Goal: Task Accomplishment & Management: Use online tool/utility

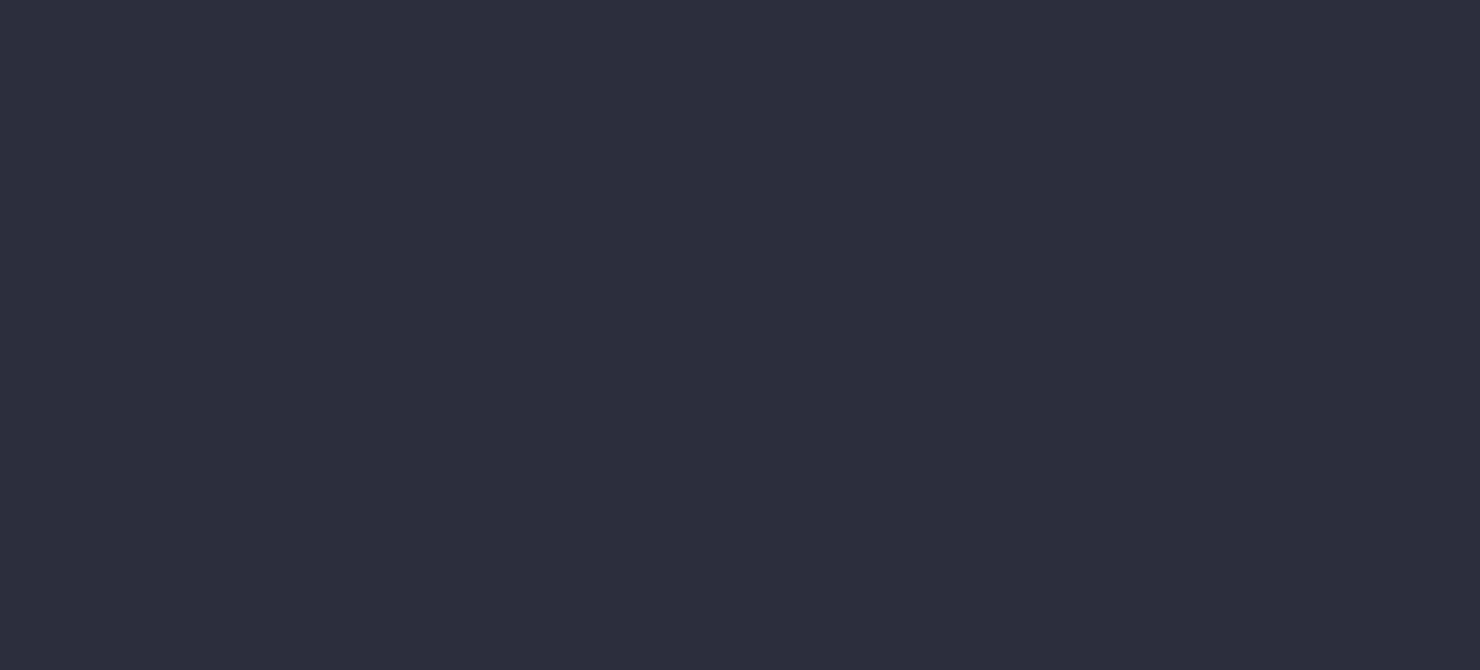
type input "[DATE] - [DATE]"
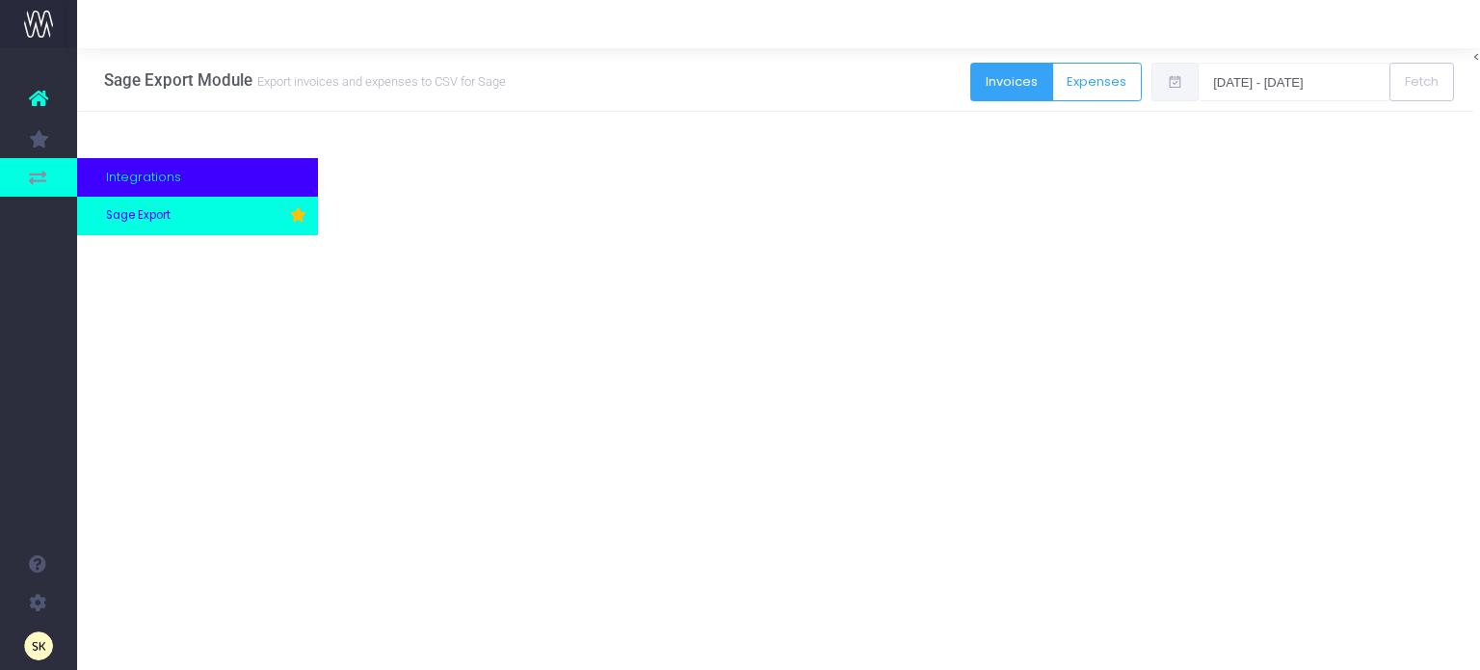
click at [123, 213] on span "Sage Export" at bounding box center [138, 215] width 65 height 17
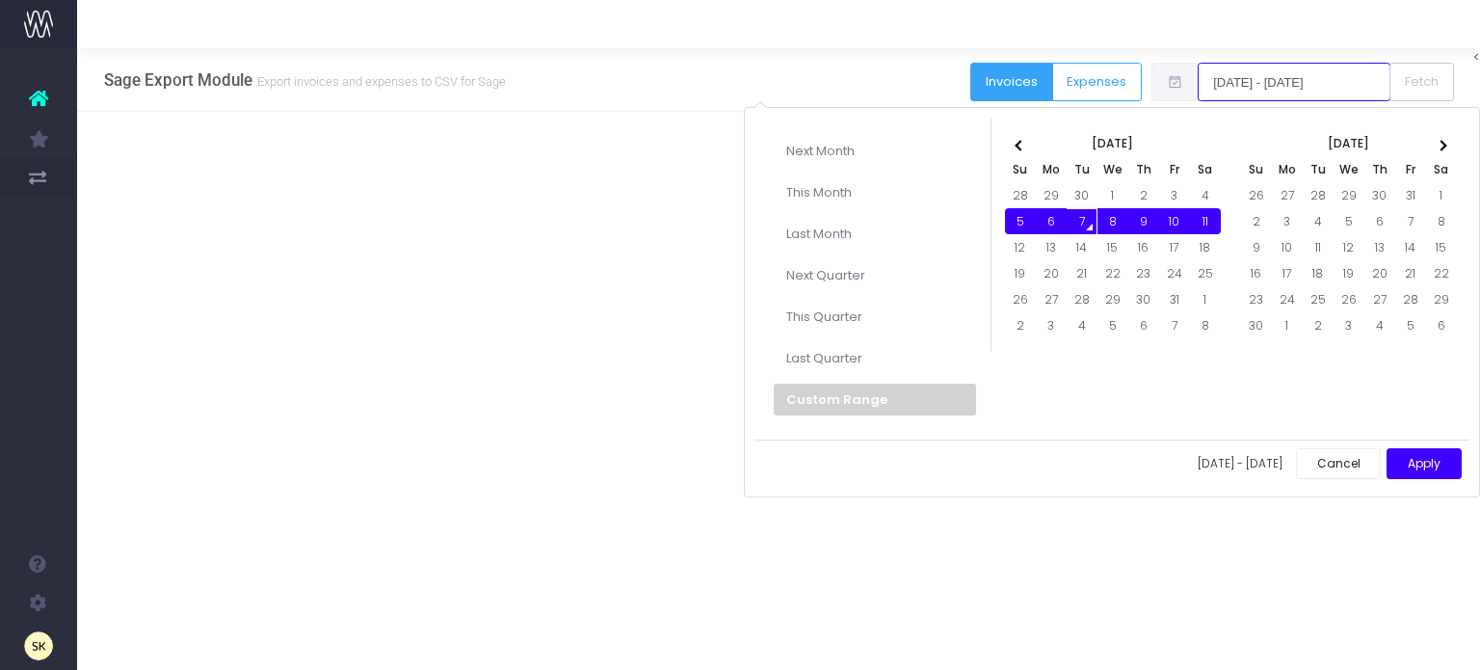
click at [1285, 77] on input "[DATE] - [DATE]" at bounding box center [1294, 82] width 193 height 39
click at [1013, 140] on th at bounding box center [1020, 143] width 31 height 26
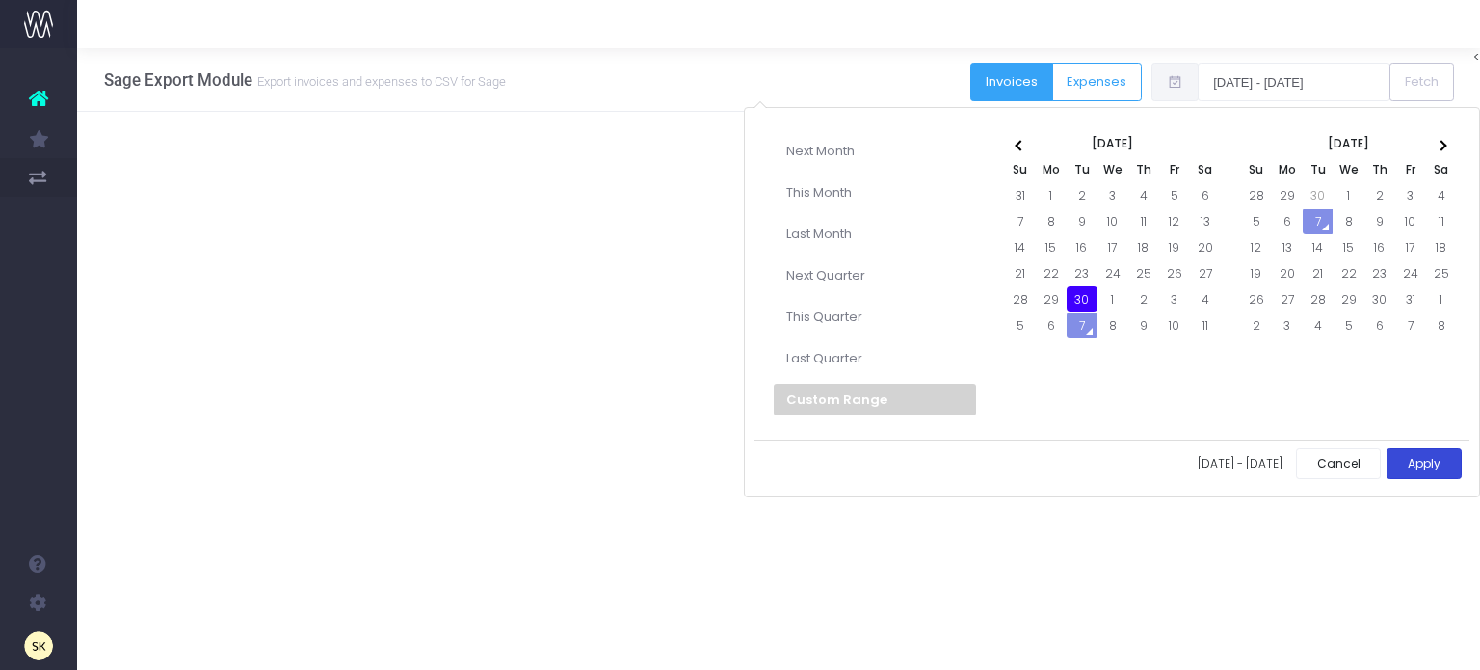
click at [1430, 460] on button "Apply" at bounding box center [1424, 464] width 75 height 32
type input "30-09-2025 - 30-09-2025"
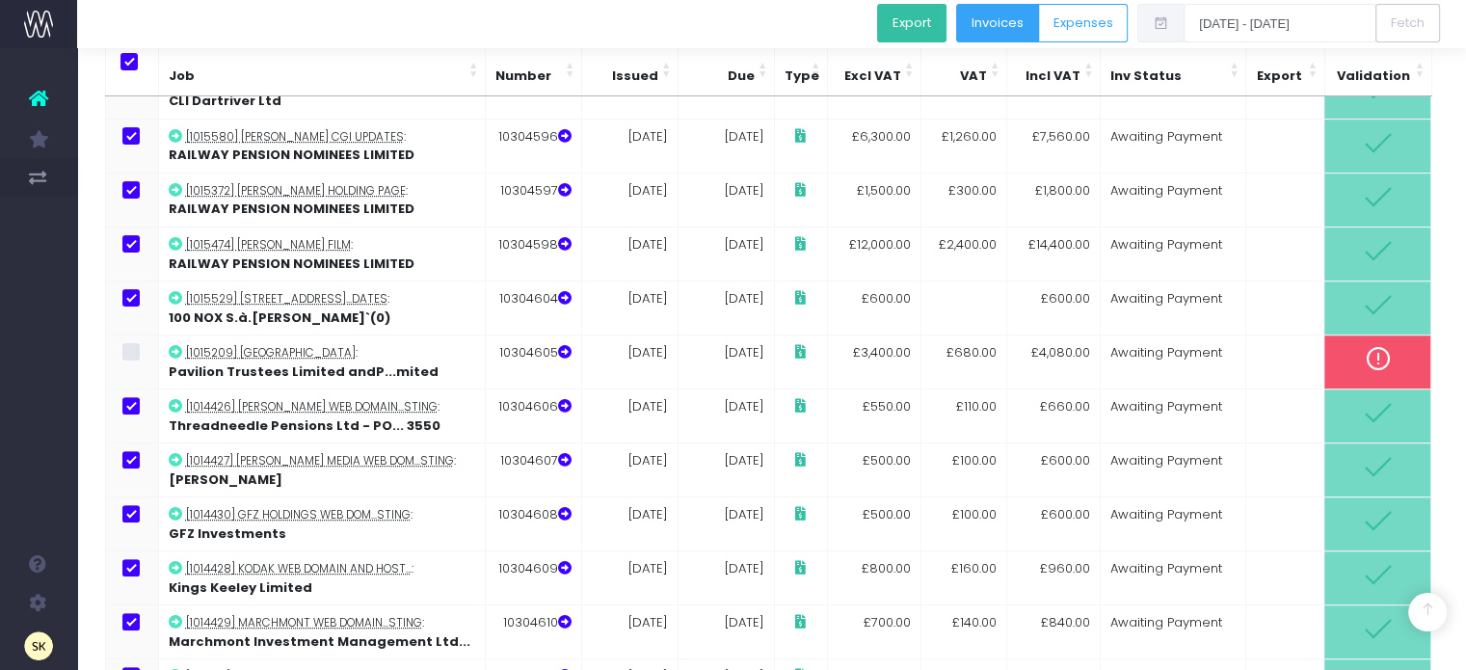
scroll to position [517, 0]
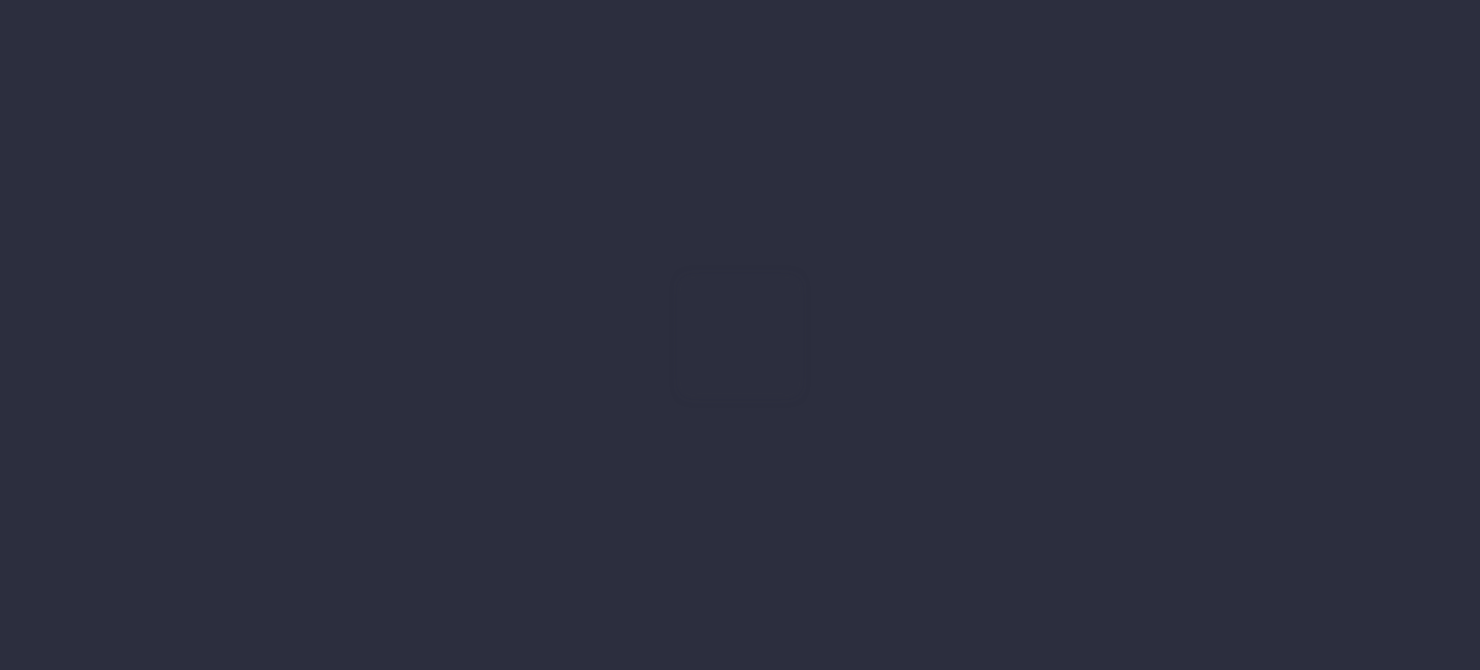
type input "[DATE] - [DATE]"
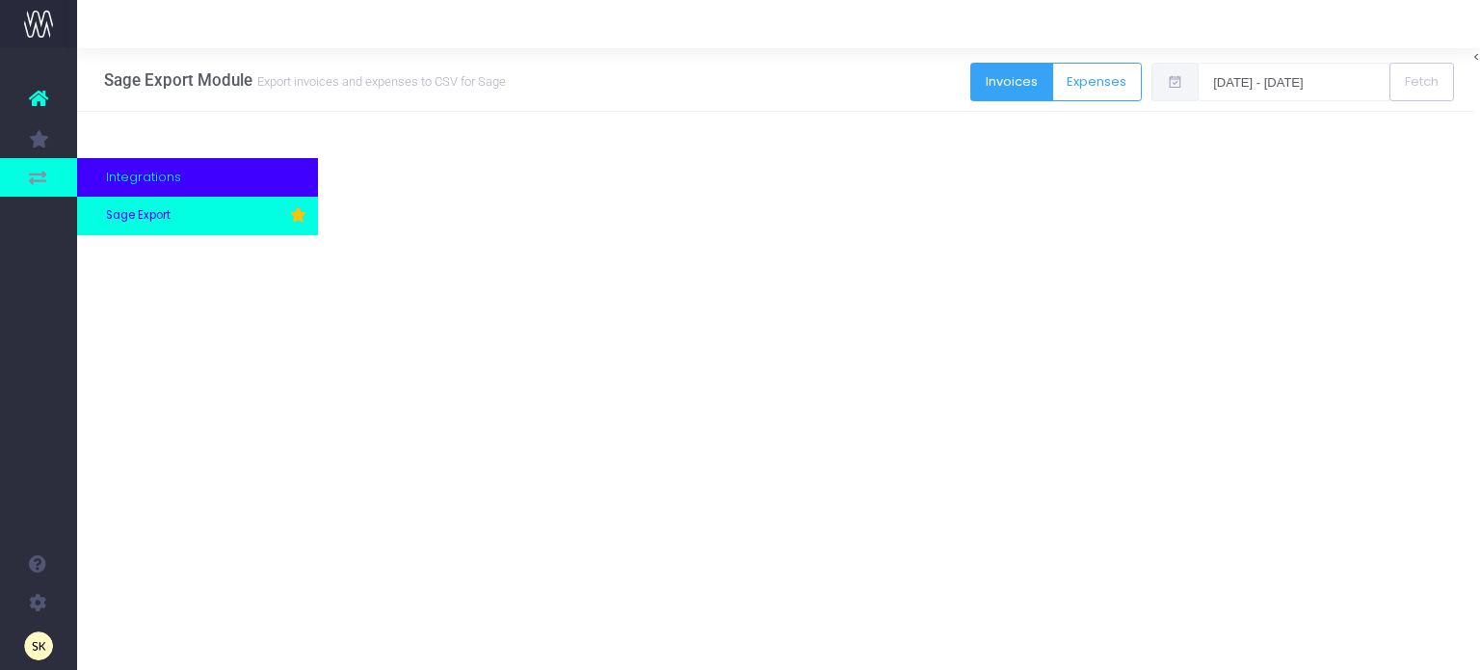
click at [138, 210] on span "Sage Export" at bounding box center [138, 215] width 65 height 17
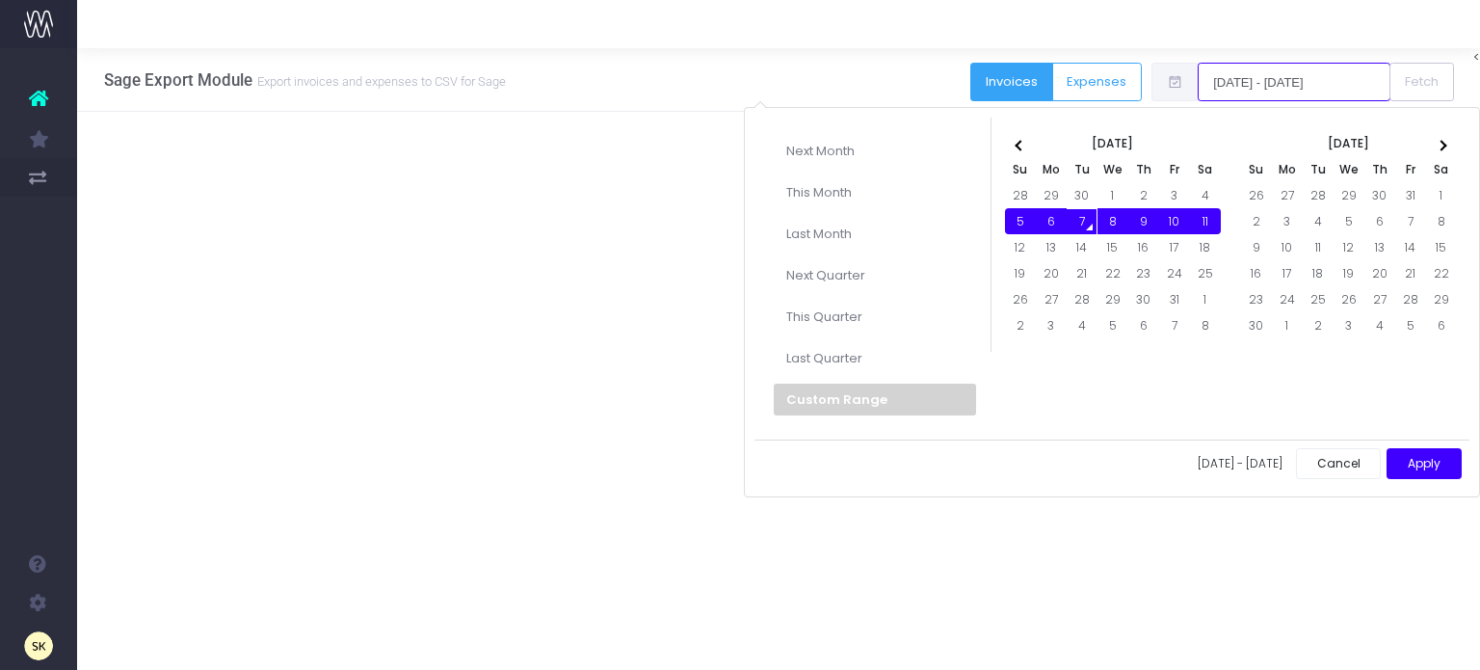
click at [1345, 76] on input "[DATE] - [DATE]" at bounding box center [1294, 82] width 193 height 39
click at [1302, 86] on input "[DATE] - [DATE]" at bounding box center [1294, 82] width 193 height 39
click at [1011, 138] on th at bounding box center [1020, 143] width 31 height 26
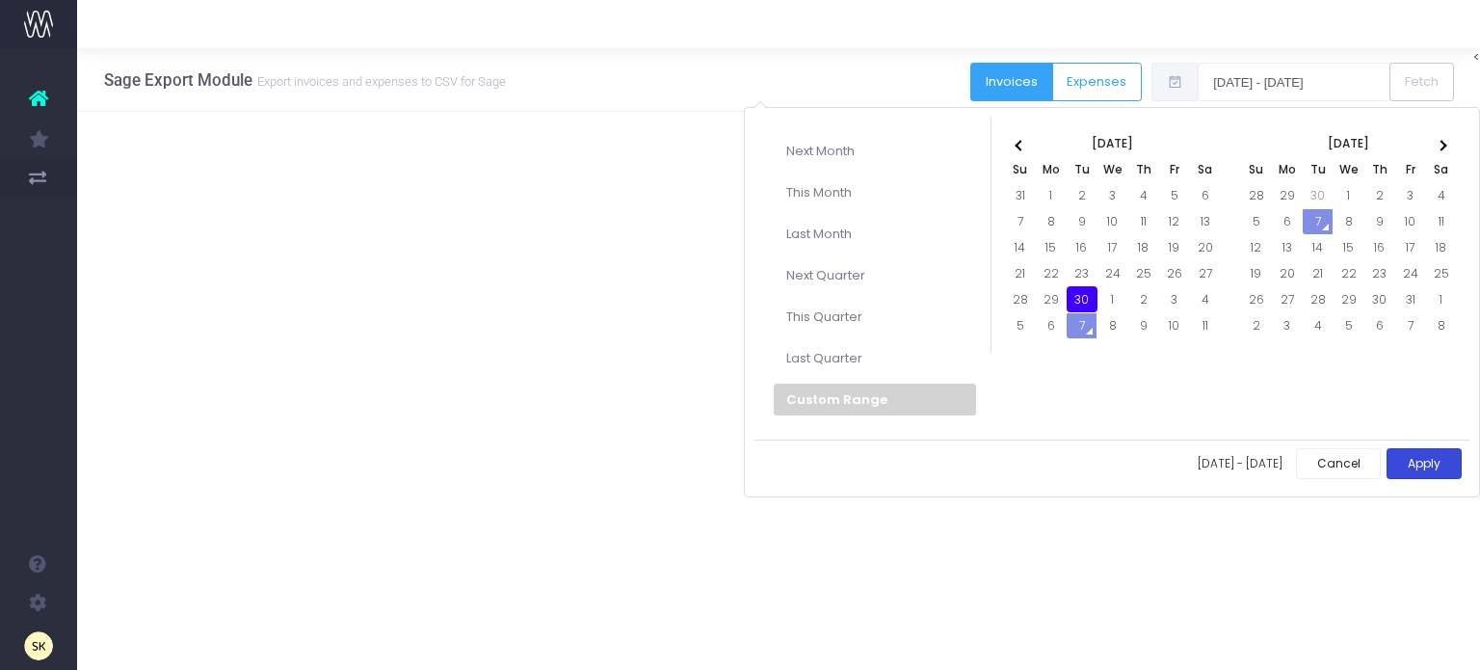
click at [1428, 460] on button "Apply" at bounding box center [1424, 464] width 75 height 32
type input "30-09-2025 - 30-09-2025"
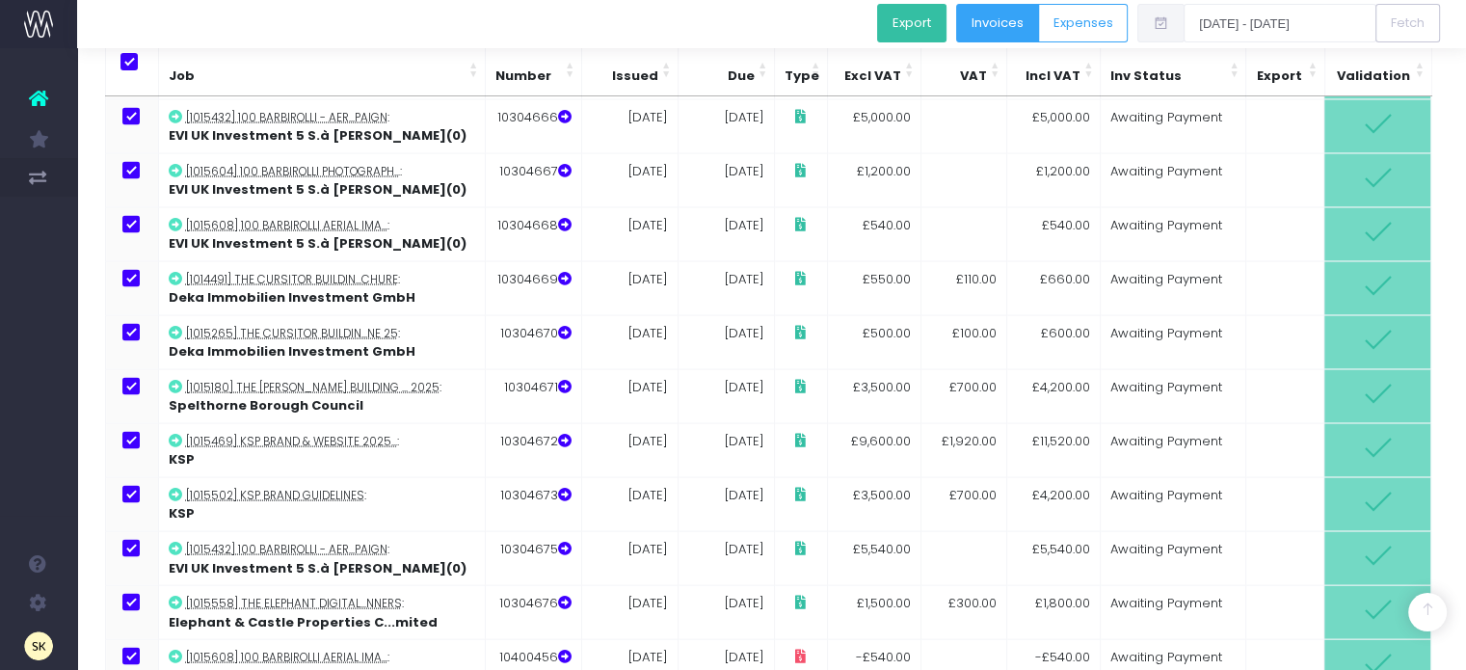
scroll to position [3871, 0]
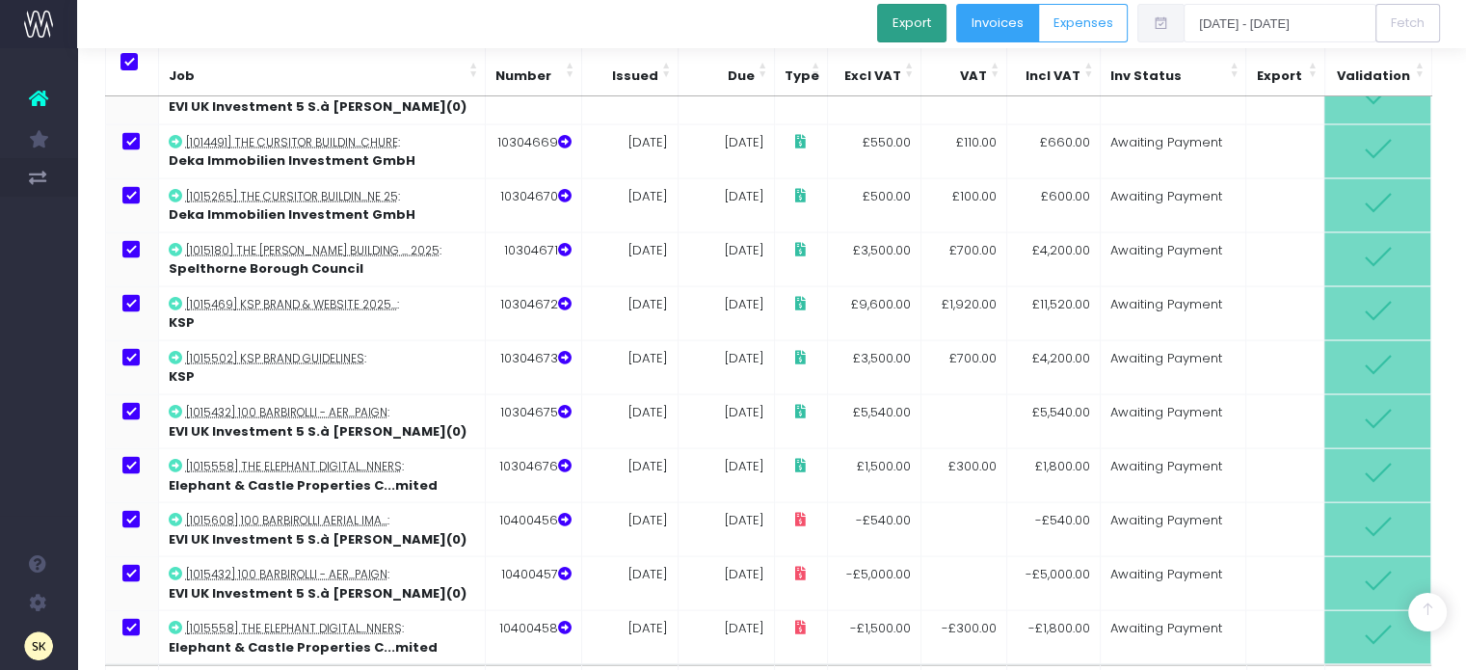
click at [922, 18] on button "Export" at bounding box center [911, 23] width 69 height 39
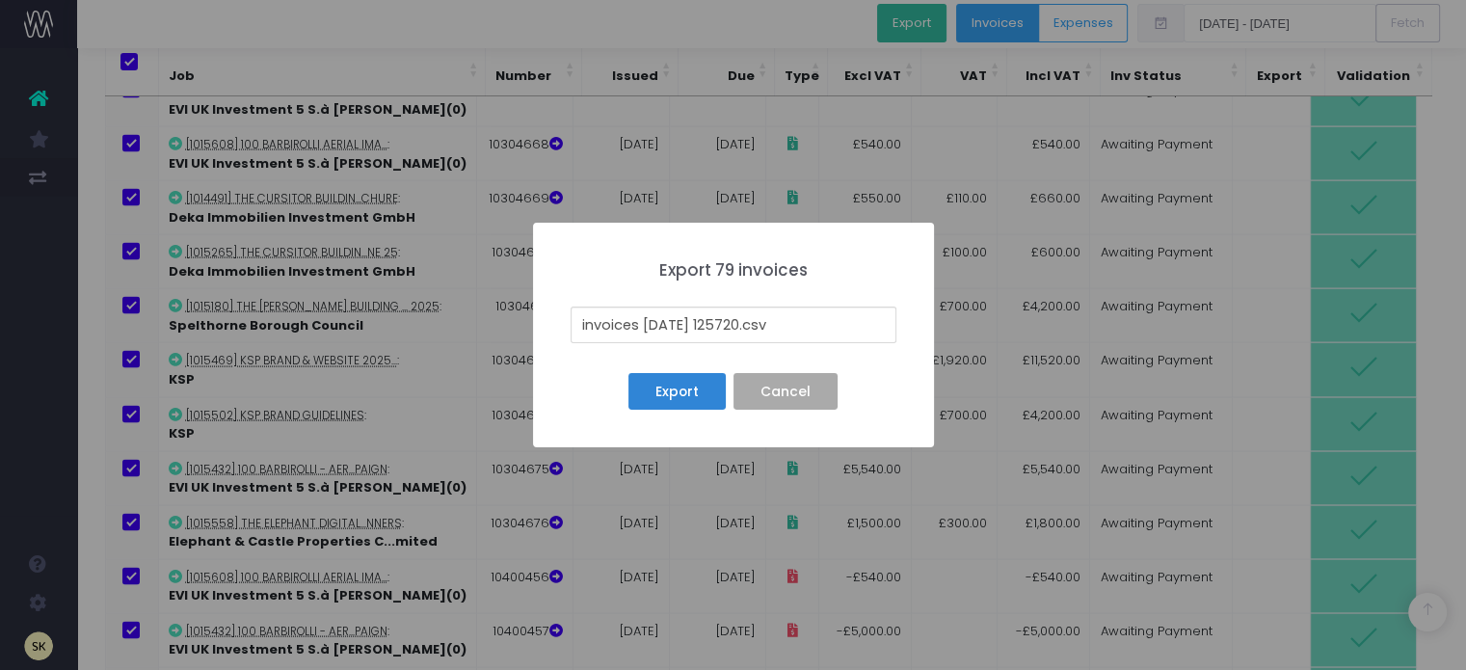
drag, startPoint x: 750, startPoint y: 320, endPoint x: 560, endPoint y: 300, distance: 190.9
click at [560, 300] on div "× Export 79 invoices invoices 25-10-07 125720.csv Export No Cancel" at bounding box center [733, 335] width 401 height 225
type input "30SEP 25 SI SC _BATCH A.csv"
click at [676, 381] on button "Export" at bounding box center [676, 391] width 96 height 37
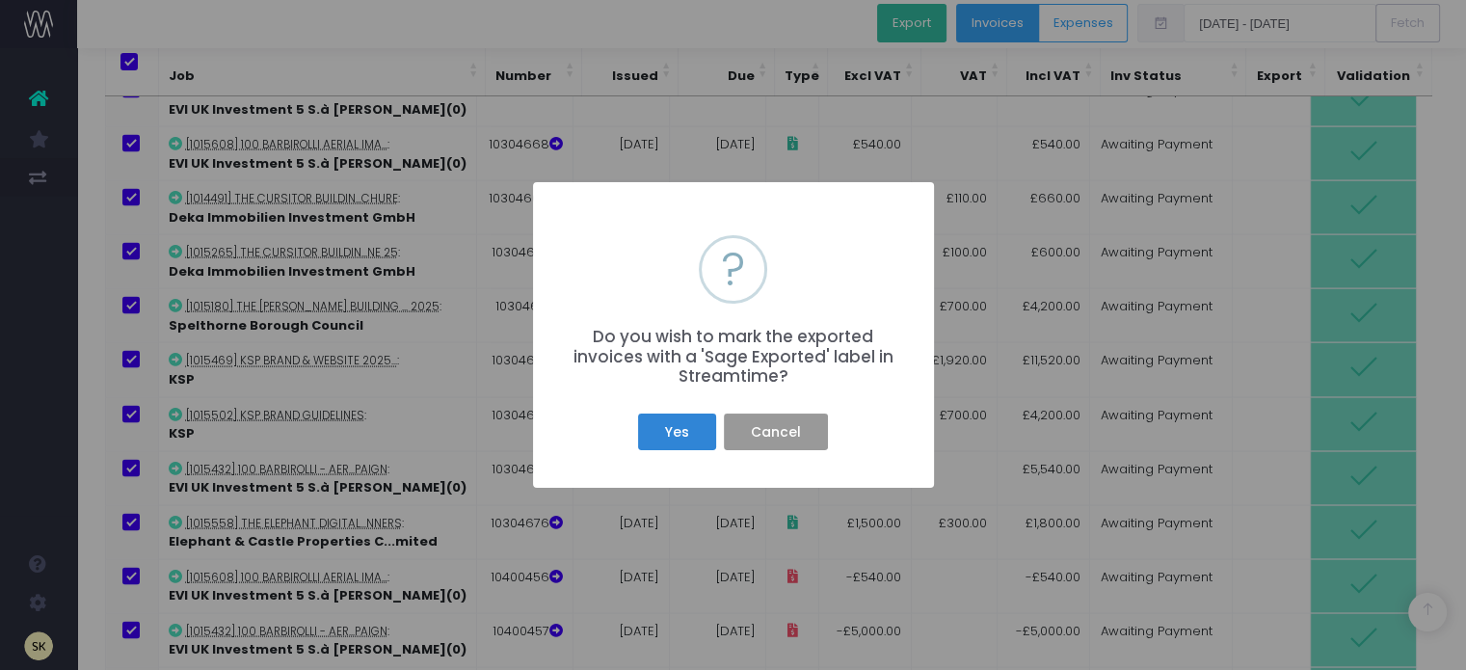
click at [767, 428] on button "Cancel" at bounding box center [775, 431] width 103 height 37
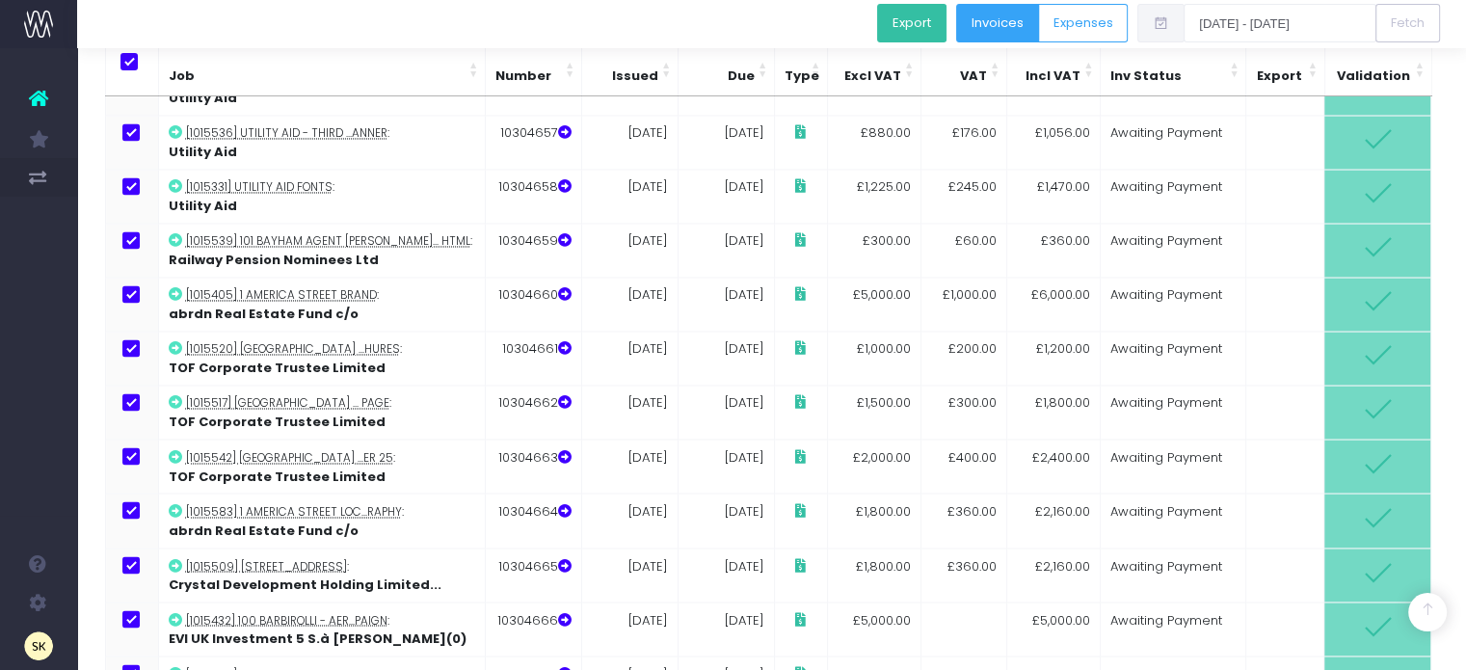
scroll to position [3232, 0]
click at [338, 18] on div at bounding box center [771, 24] width 1389 height 48
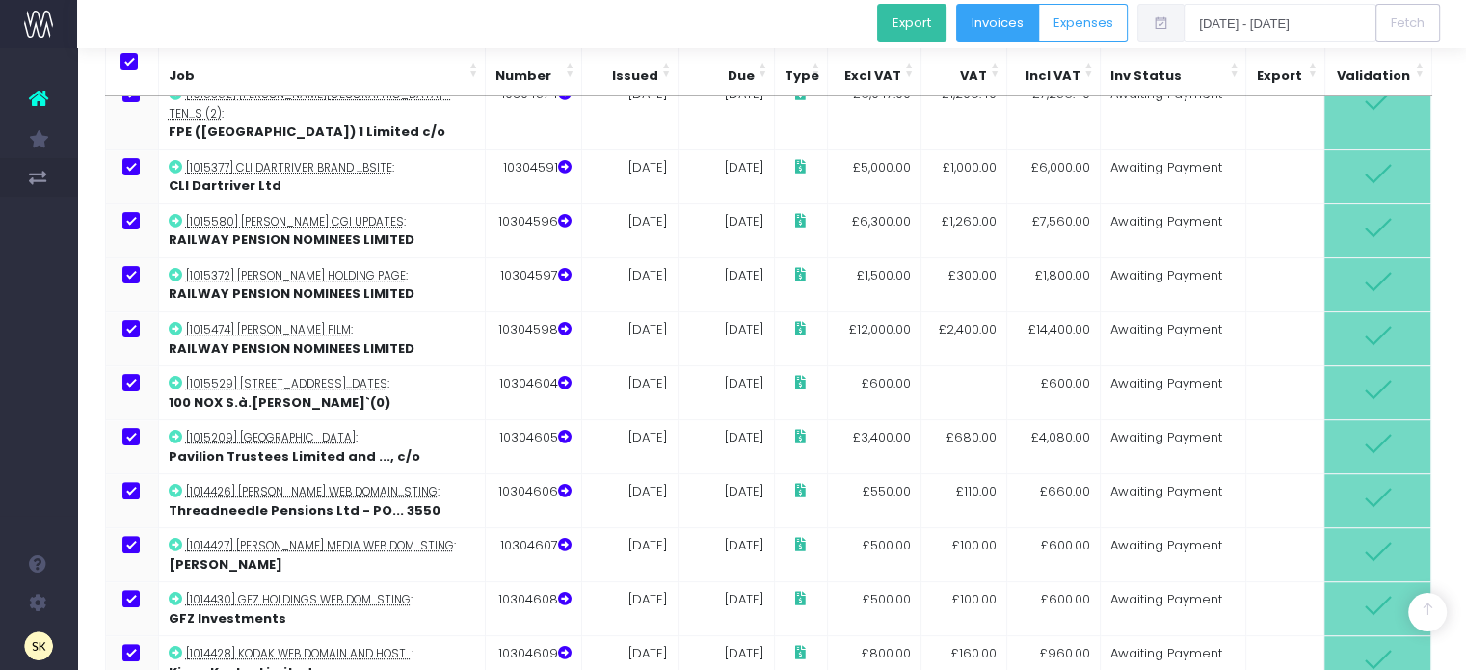
scroll to position [398, 0]
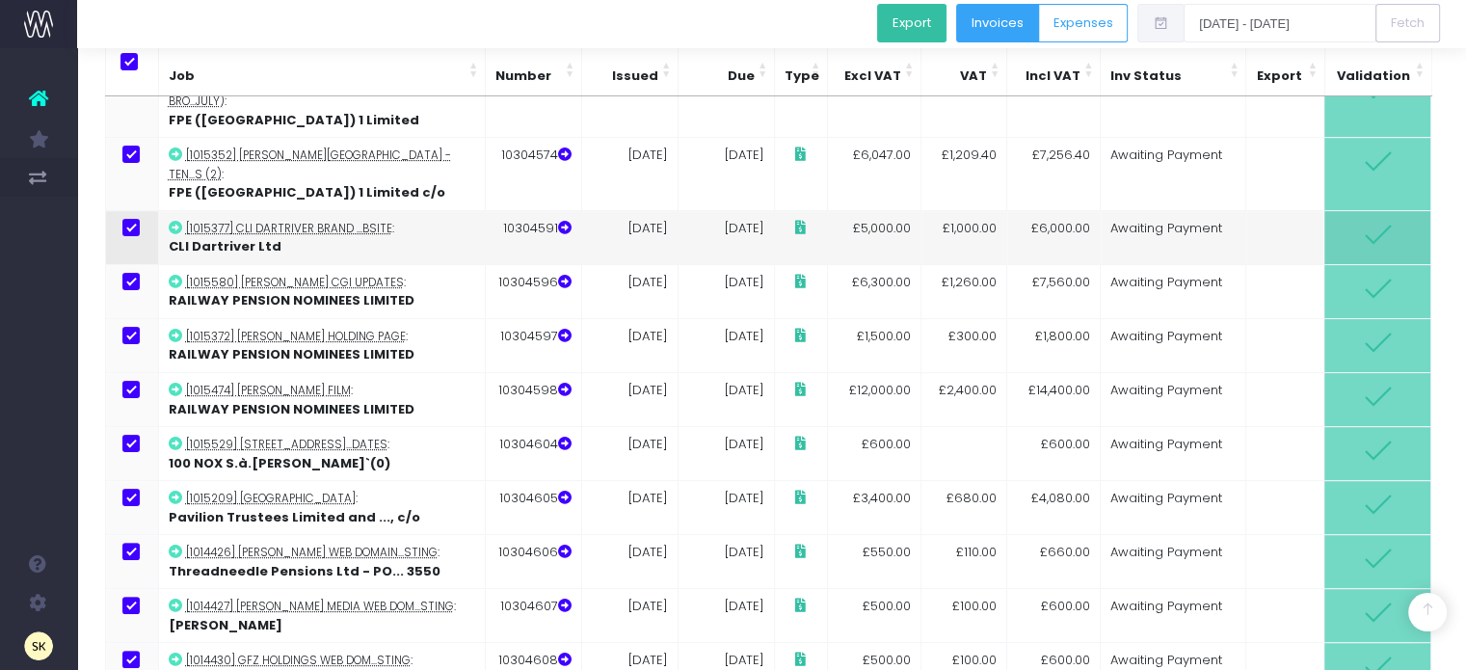
click at [1277, 210] on td at bounding box center [1285, 237] width 78 height 54
click at [565, 221] on icon at bounding box center [564, 227] width 13 height 13
click at [1373, 219] on icon at bounding box center [1377, 234] width 31 height 31
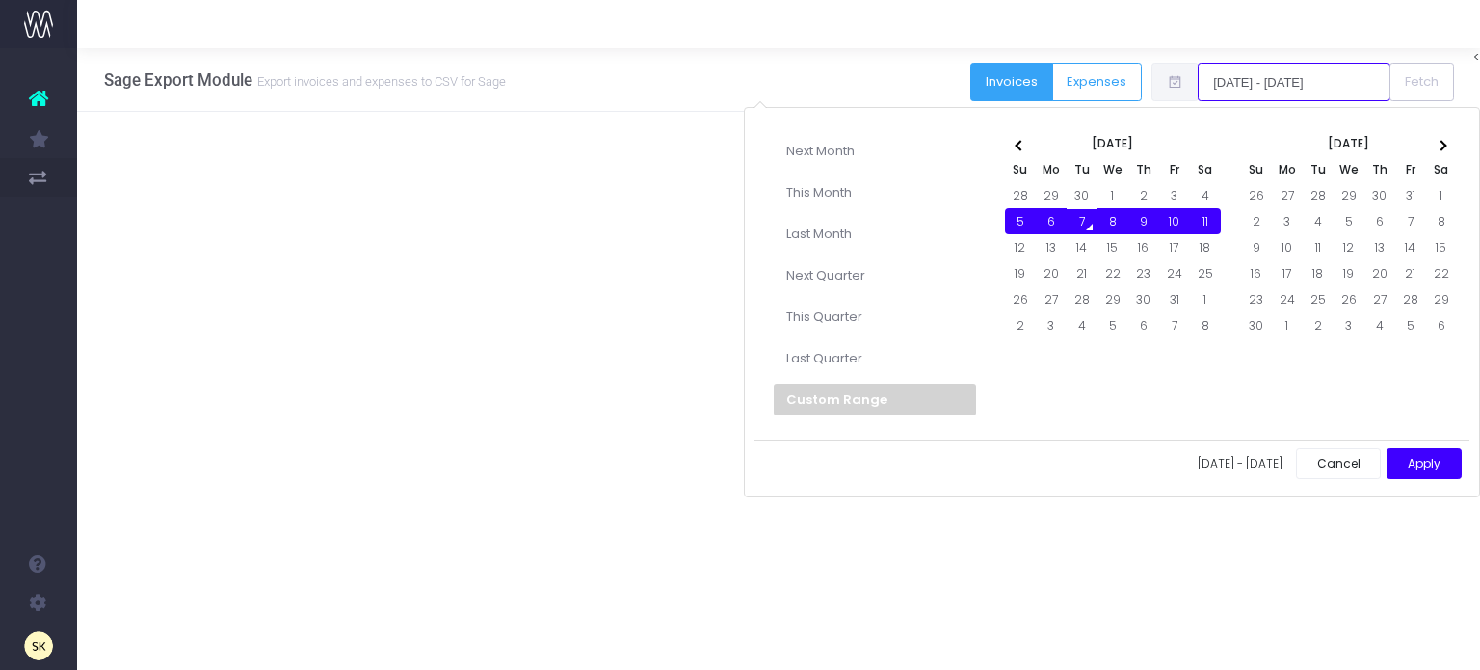
click at [1275, 72] on input "[DATE] - [DATE]" at bounding box center [1294, 82] width 193 height 39
click at [1019, 140] on span at bounding box center [1020, 145] width 11 height 11
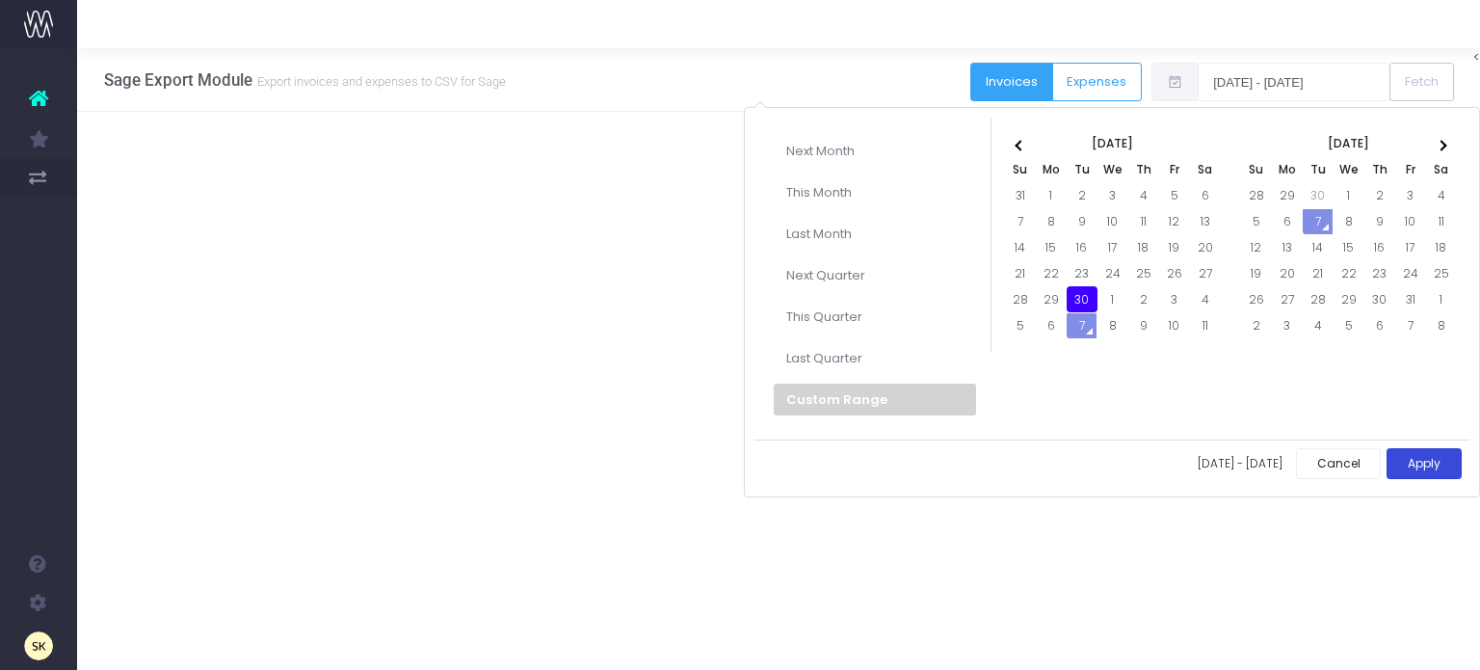
click at [1421, 456] on button "Apply" at bounding box center [1424, 464] width 75 height 32
type input "[DATE] - [DATE]"
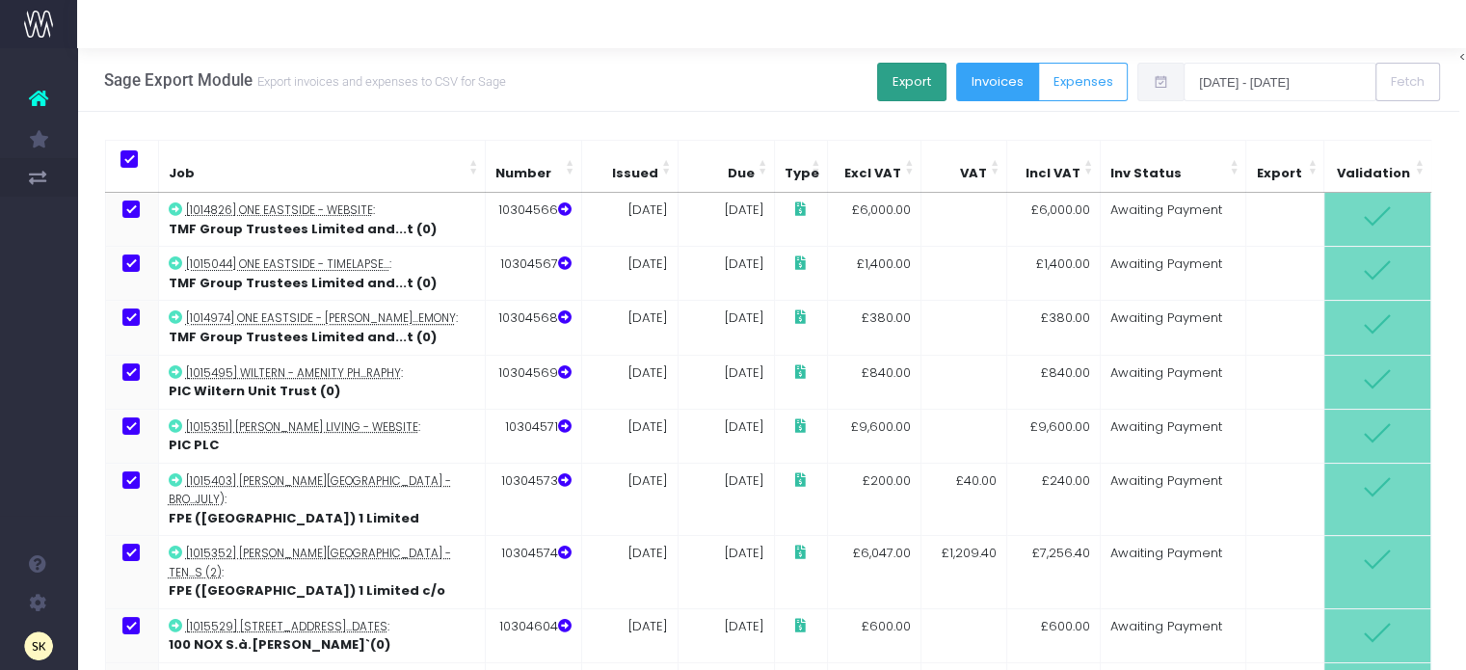
click at [917, 77] on button "Export" at bounding box center [911, 82] width 69 height 39
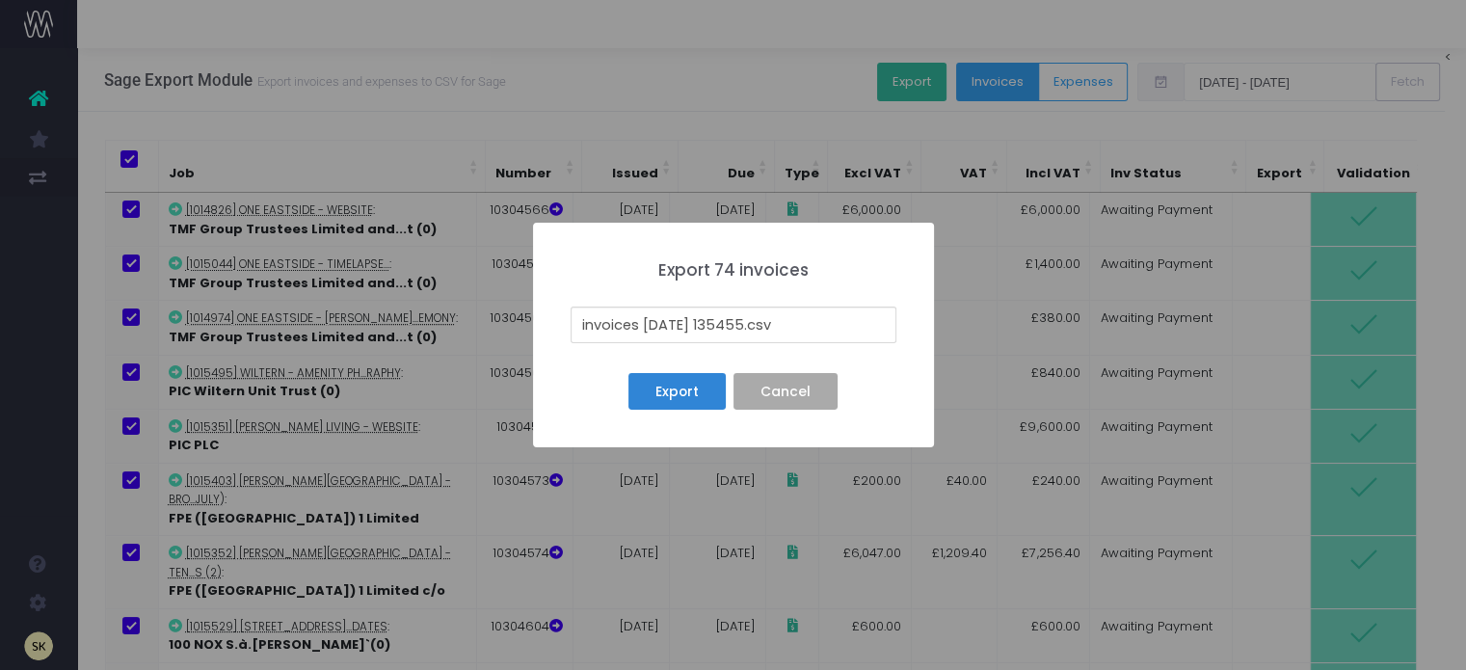
drag, startPoint x: 755, startPoint y: 322, endPoint x: 505, endPoint y: 319, distance: 249.6
click at [505, 319] on div "× Export 74 invoices invoices 25-10-07 135455.csv Export No Cancel" at bounding box center [733, 335] width 1466 height 670
type input "30TH SEP 25 SI SC _Batch A_ .csv"
click at [677, 388] on button "Export" at bounding box center [676, 391] width 96 height 37
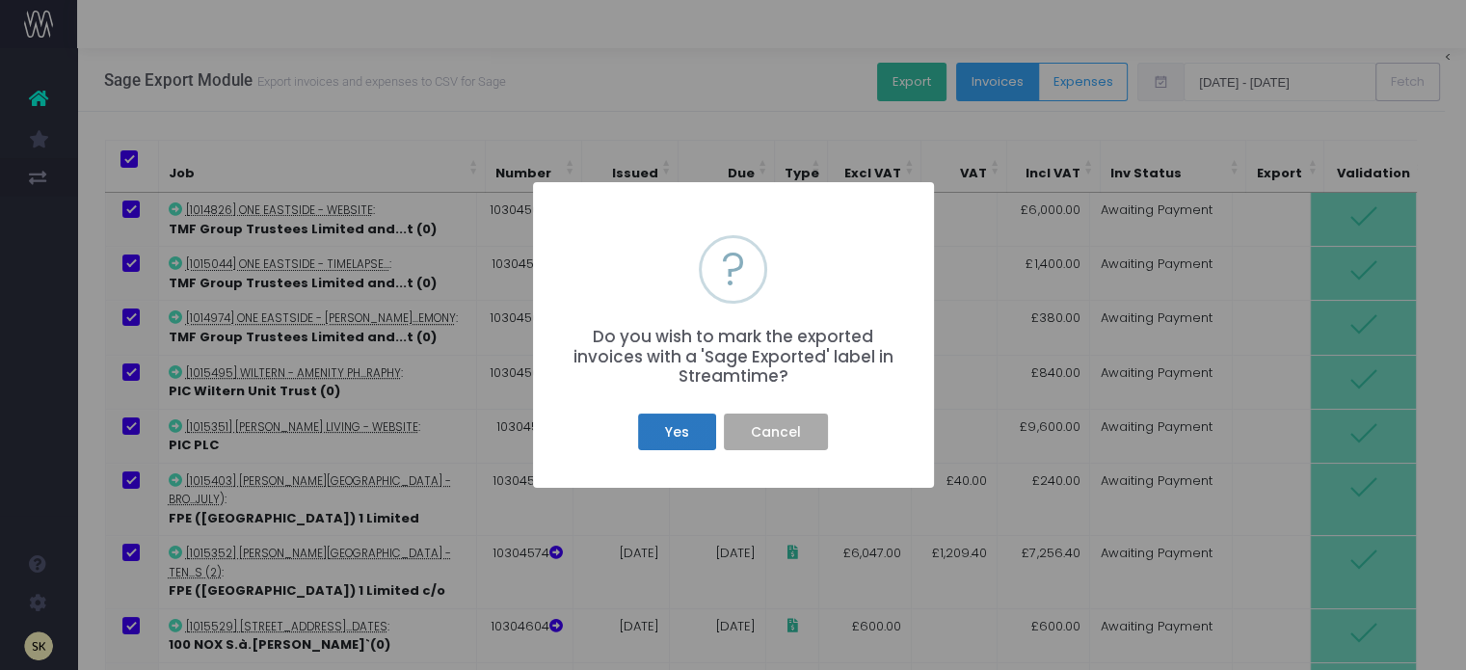
click at [682, 431] on button "Yes" at bounding box center [676, 431] width 77 height 37
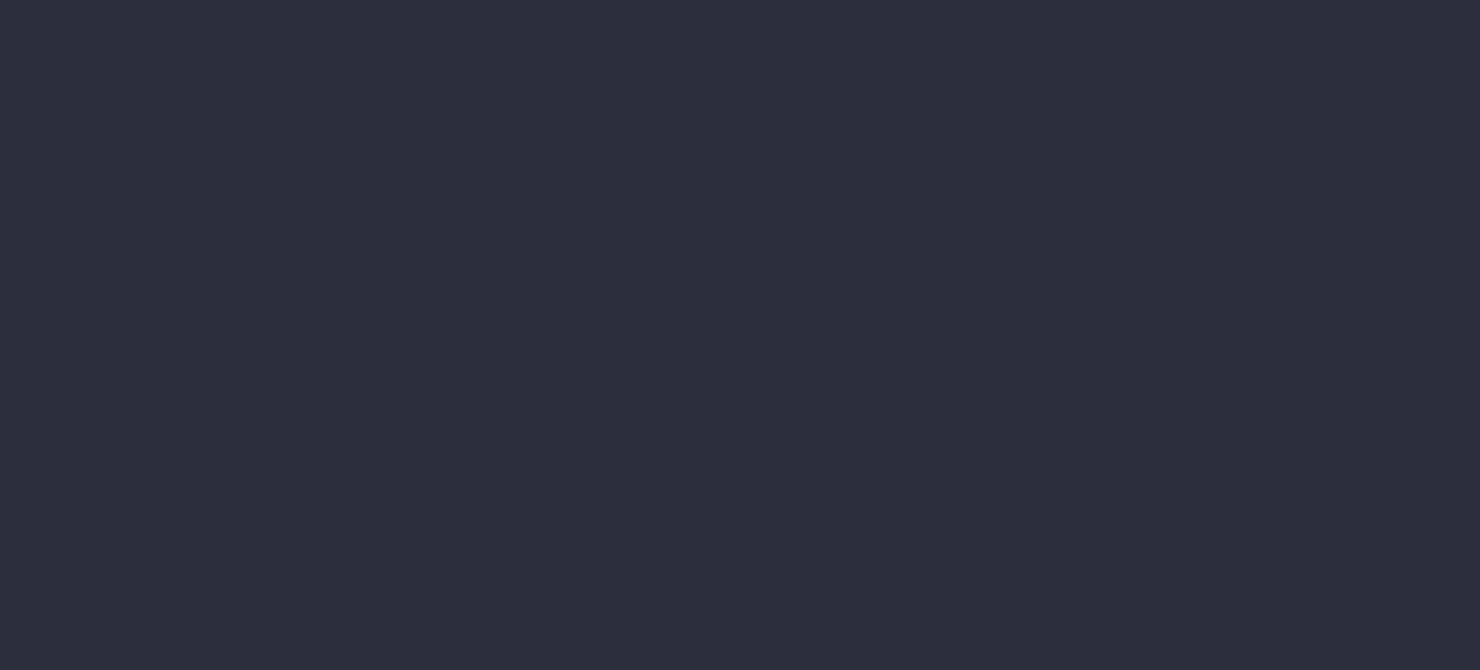
type input "[DATE] - [DATE]"
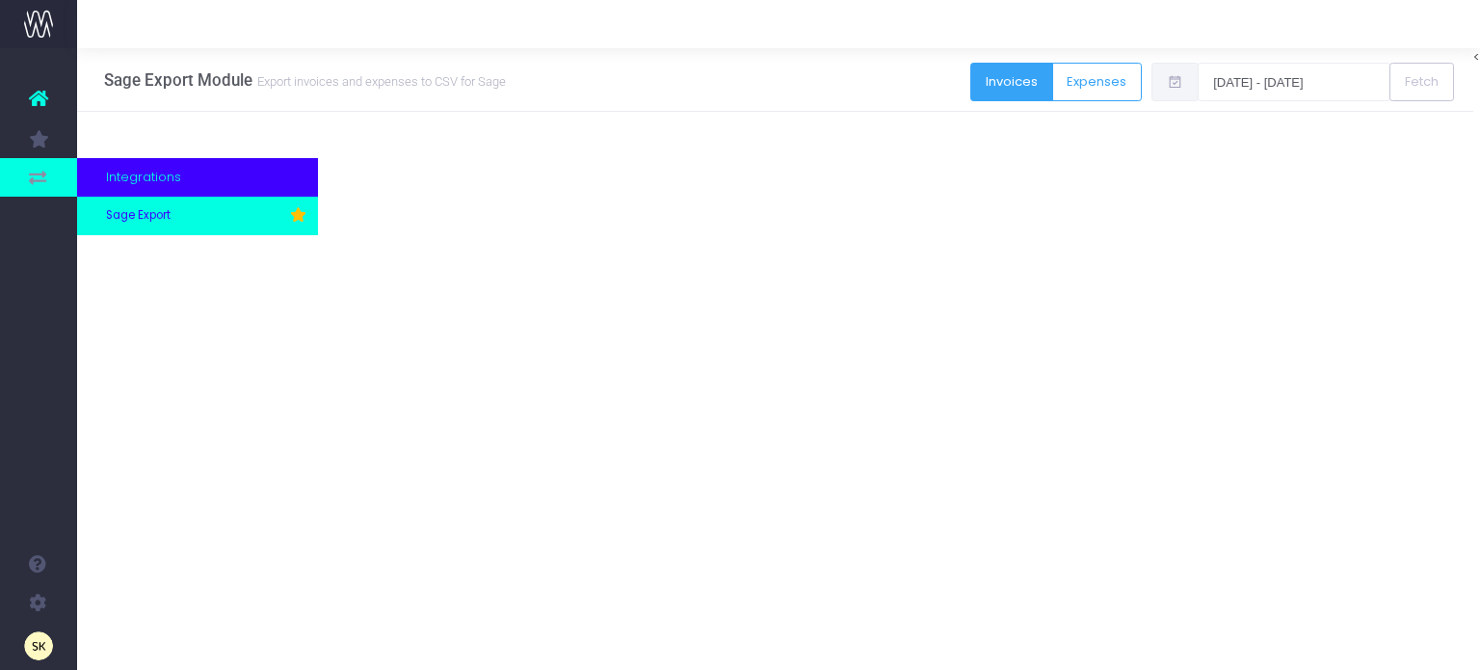
click at [132, 210] on span "Sage Export" at bounding box center [138, 215] width 65 height 17
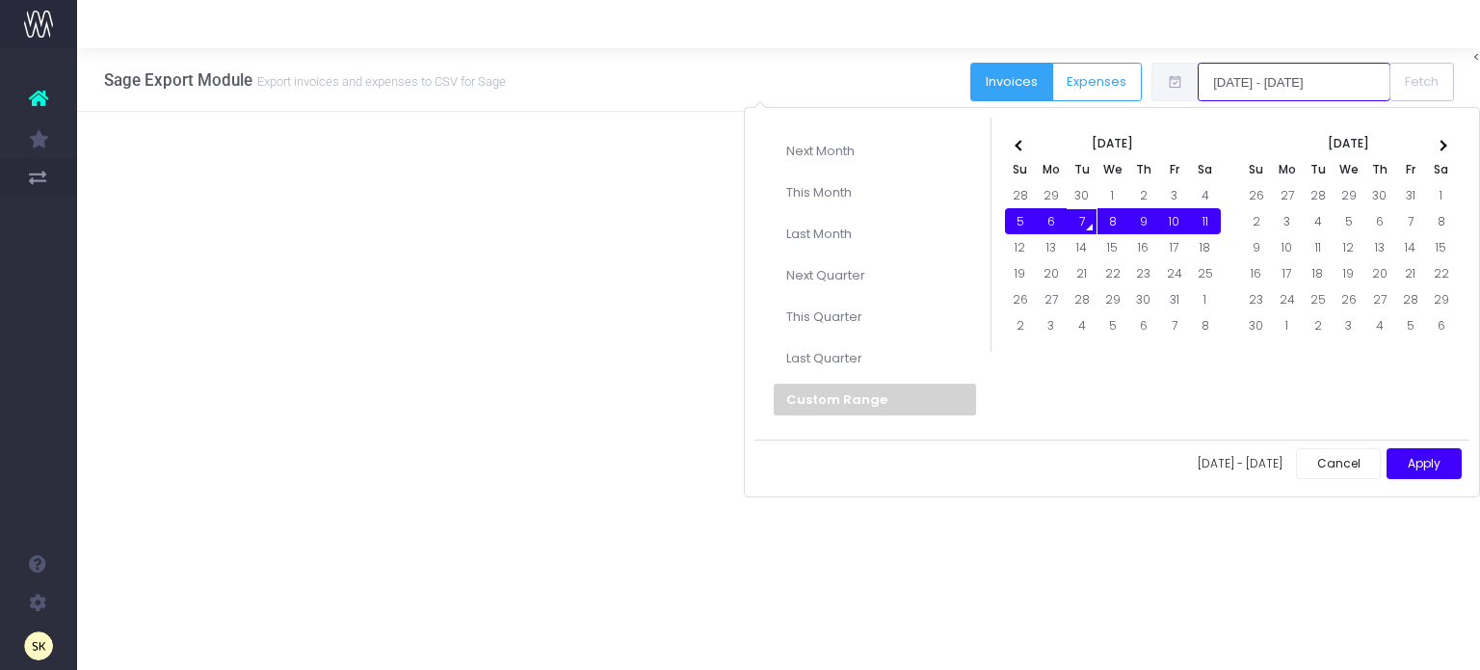
click at [1318, 77] on input "[DATE] - [DATE]" at bounding box center [1294, 82] width 193 height 39
click at [1021, 140] on span at bounding box center [1020, 145] width 11 height 11
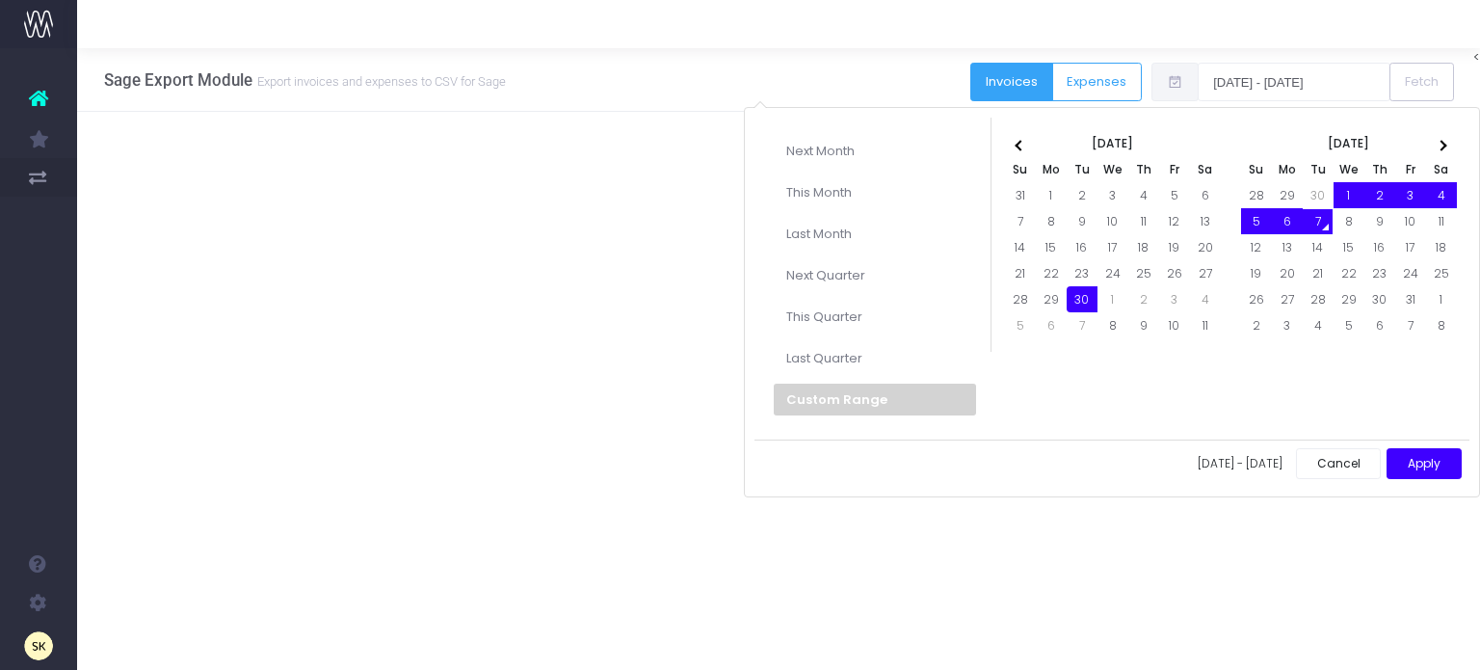
click at [1090, 388] on div "Next Month This Month Last Month Next Quarter This Quarter Last Quarter Custom …" at bounding box center [1112, 302] width 736 height 391
click at [1159, 353] on div "Next Month This Month Last Month Next Quarter This Quarter Last Quarter Custom …" at bounding box center [1112, 302] width 736 height 391
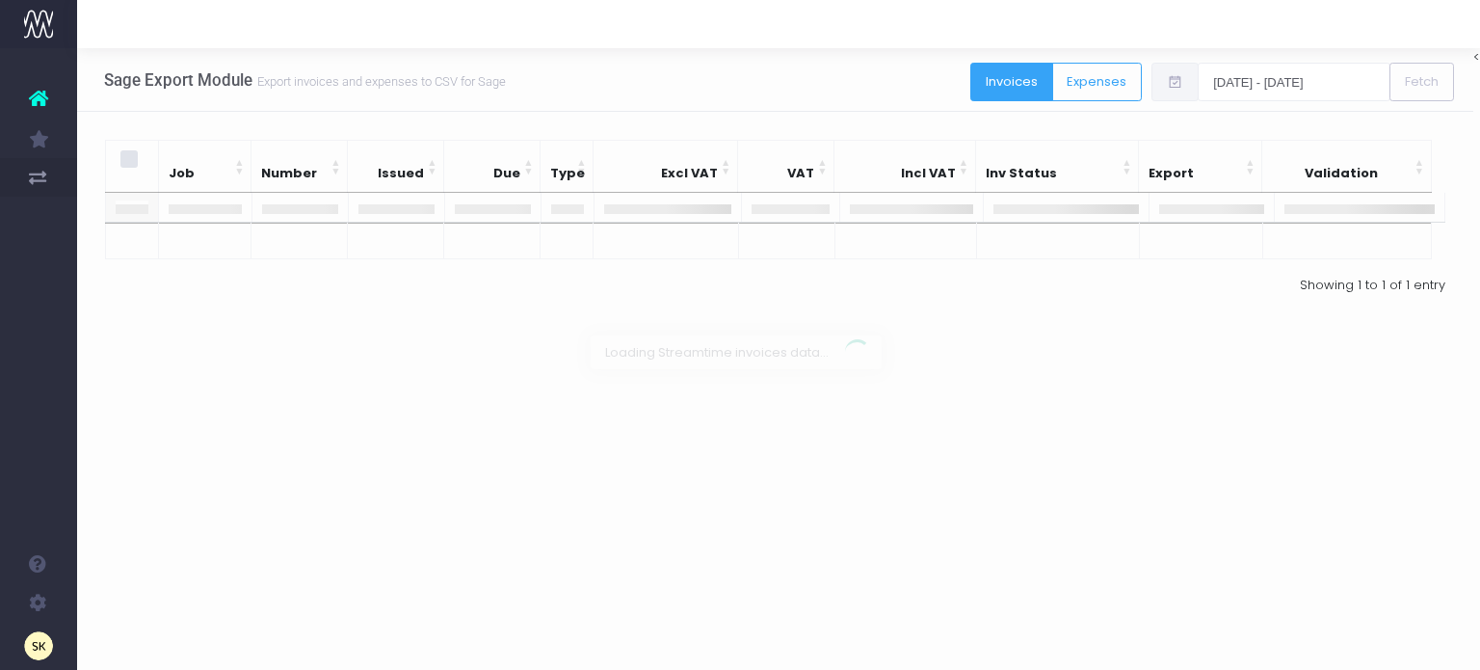
click at [849, 40] on div at bounding box center [778, 24] width 1403 height 48
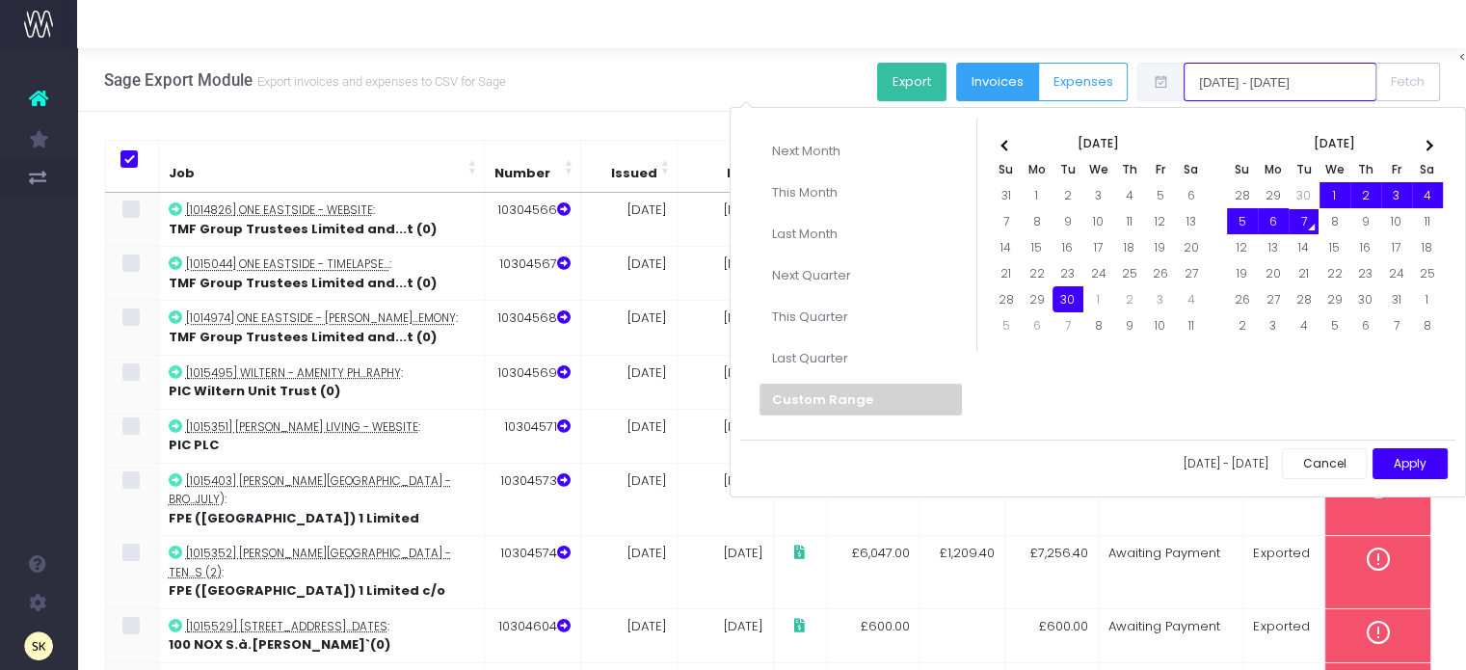
click at [1269, 77] on input "30-09-2025 - 07-10-2025" at bounding box center [1280, 82] width 193 height 39
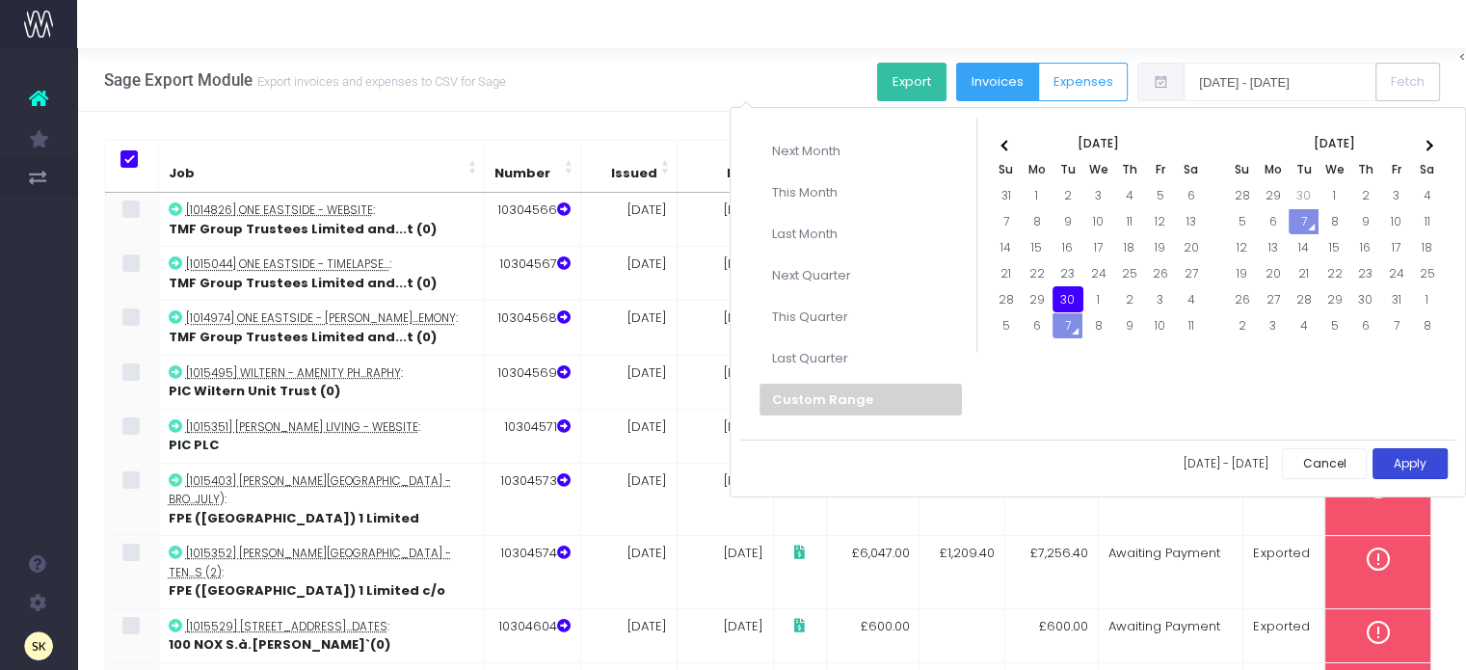
click at [1407, 469] on button "Apply" at bounding box center [1409, 464] width 75 height 32
type input "30-09-2025 - 30-09-2025"
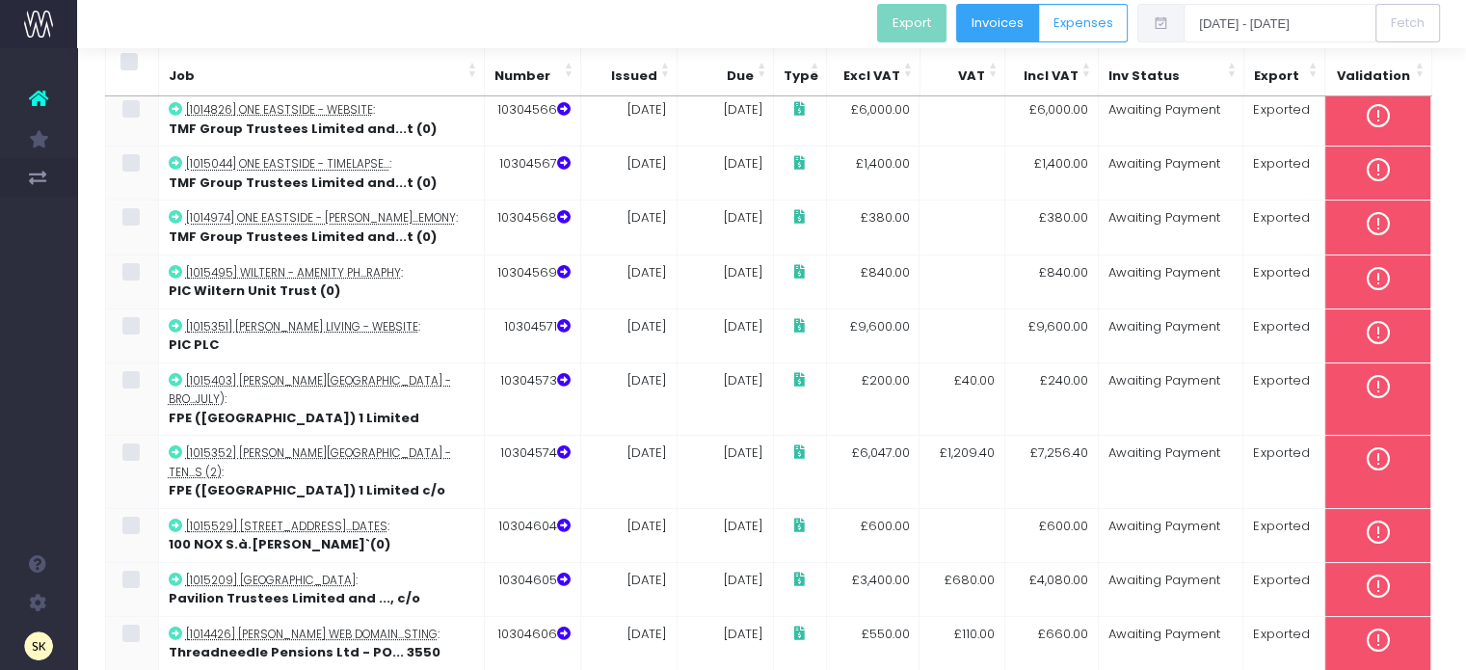
scroll to position [1, 0]
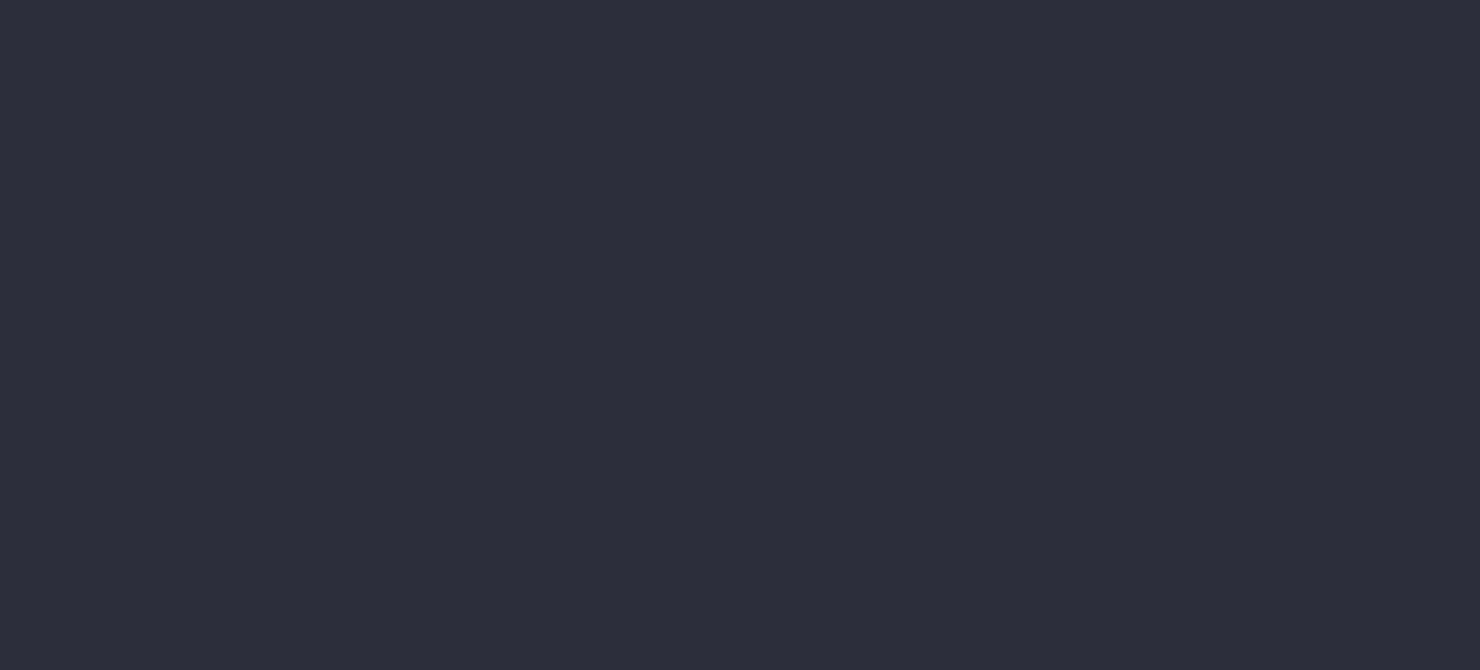
type input "[DATE] - [DATE]"
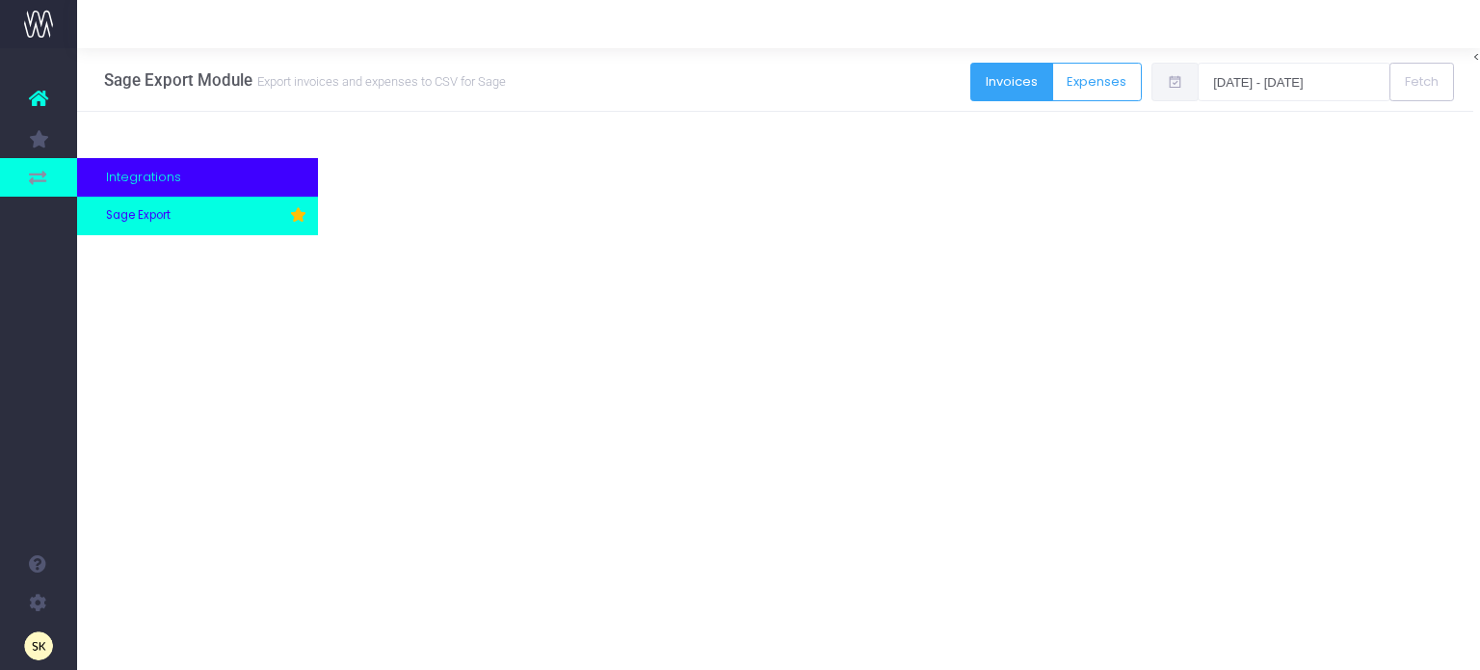
click at [140, 219] on span "Sage Export" at bounding box center [138, 215] width 65 height 17
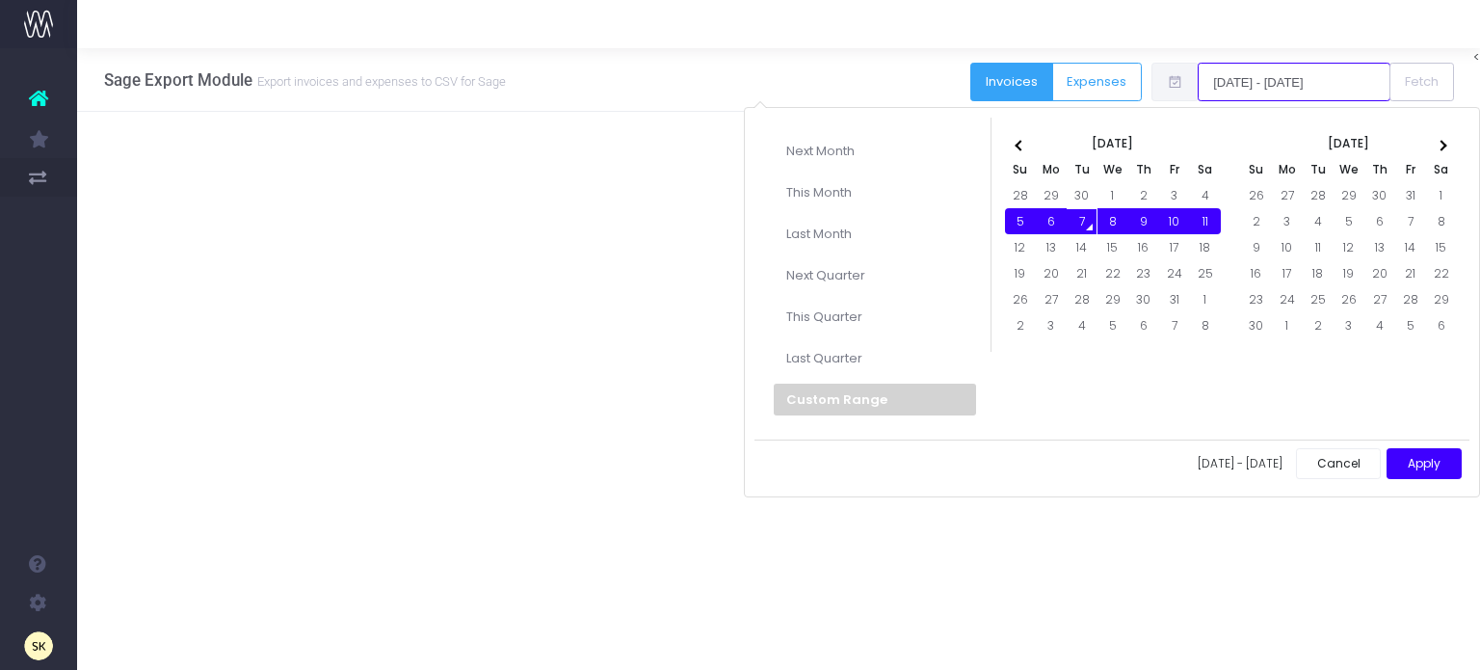
click at [1279, 73] on input "[DATE] - [DATE]" at bounding box center [1294, 82] width 193 height 39
click at [1017, 147] on th at bounding box center [1020, 143] width 31 height 26
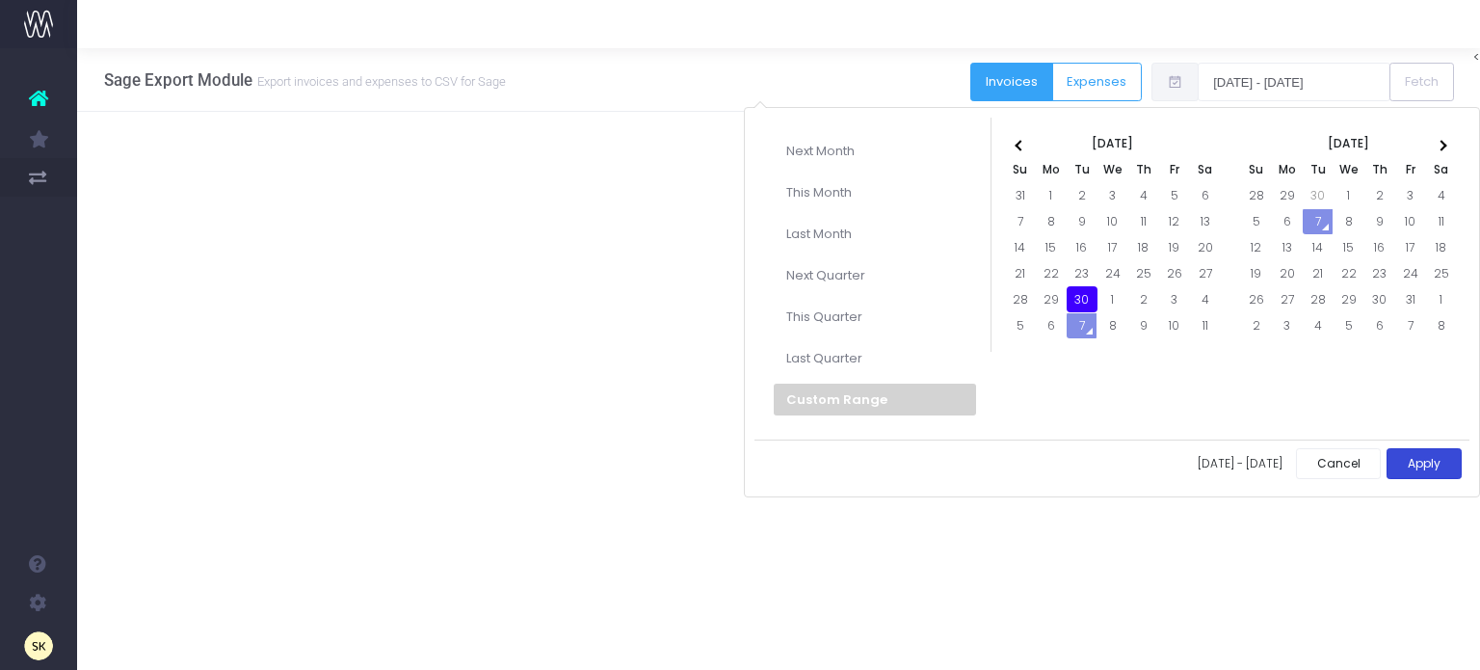
click at [1420, 455] on button "Apply" at bounding box center [1424, 464] width 75 height 32
type input "[DATE] - [DATE]"
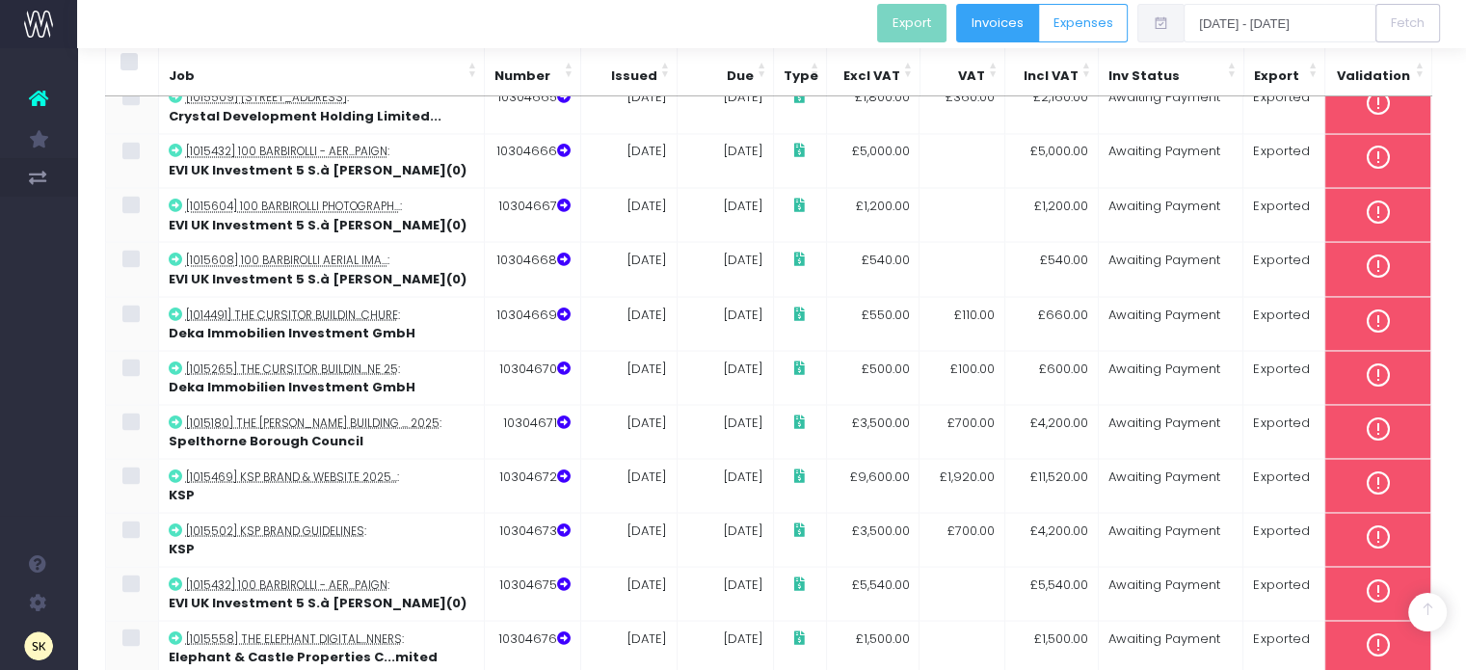
scroll to position [3601, 0]
